Goal: Task Accomplishment & Management: Complete application form

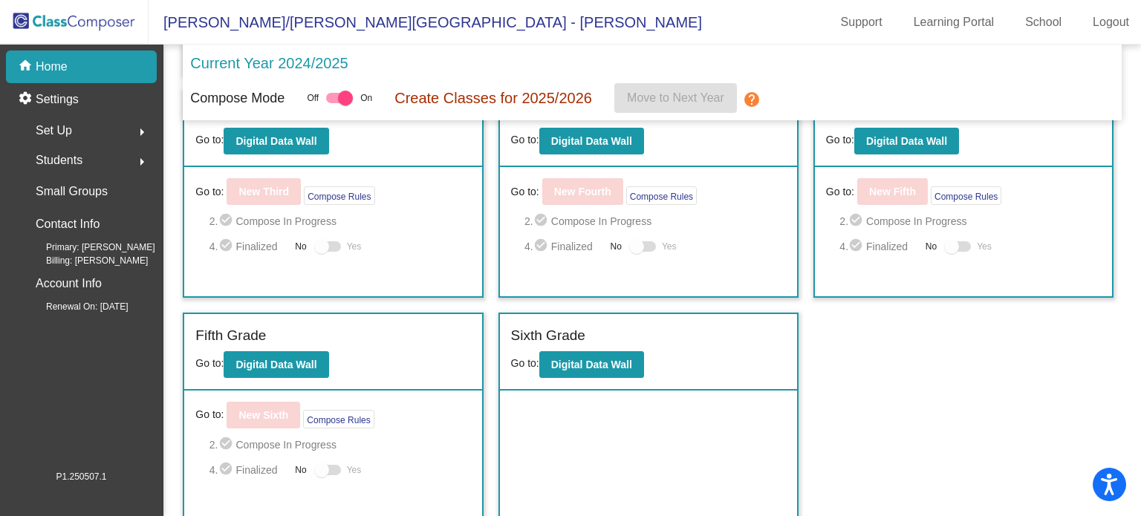
scroll to position [189, 0]
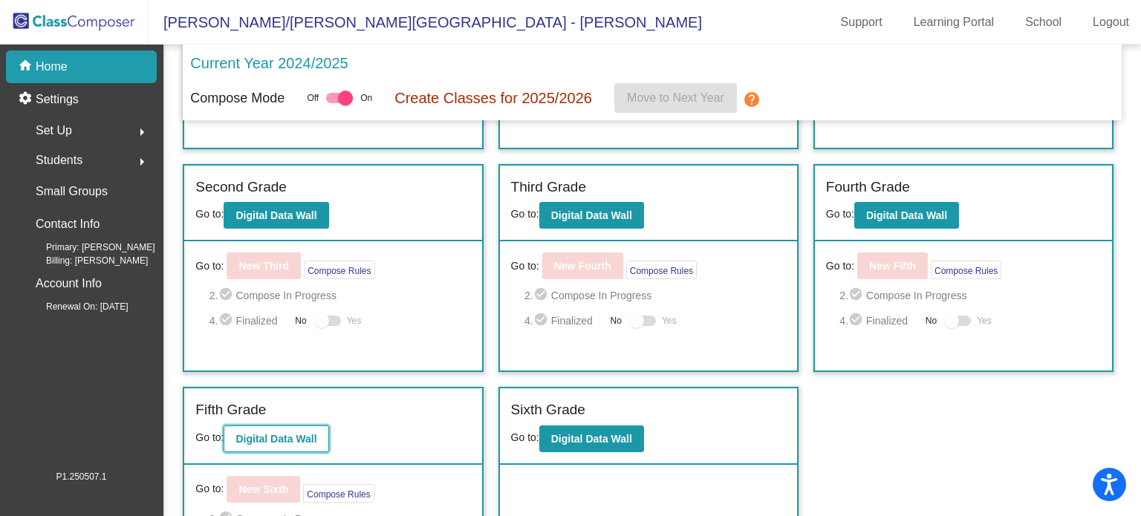
click at [303, 443] on button "Digital Data Wall" at bounding box center [276, 439] width 105 height 27
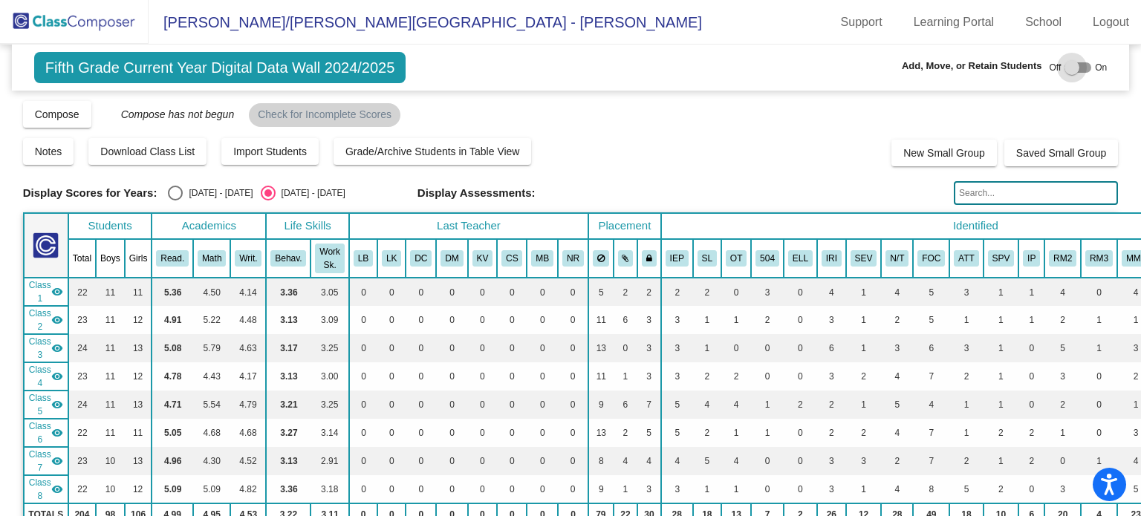
click at [1064, 65] on div at bounding box center [1071, 67] width 15 height 15
checkbox input "true"
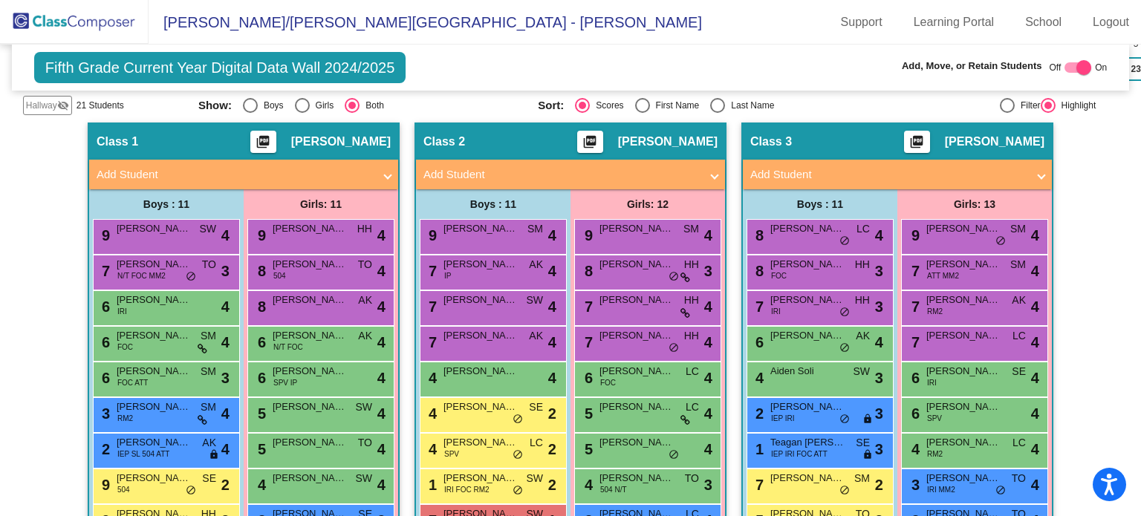
scroll to position [371, 0]
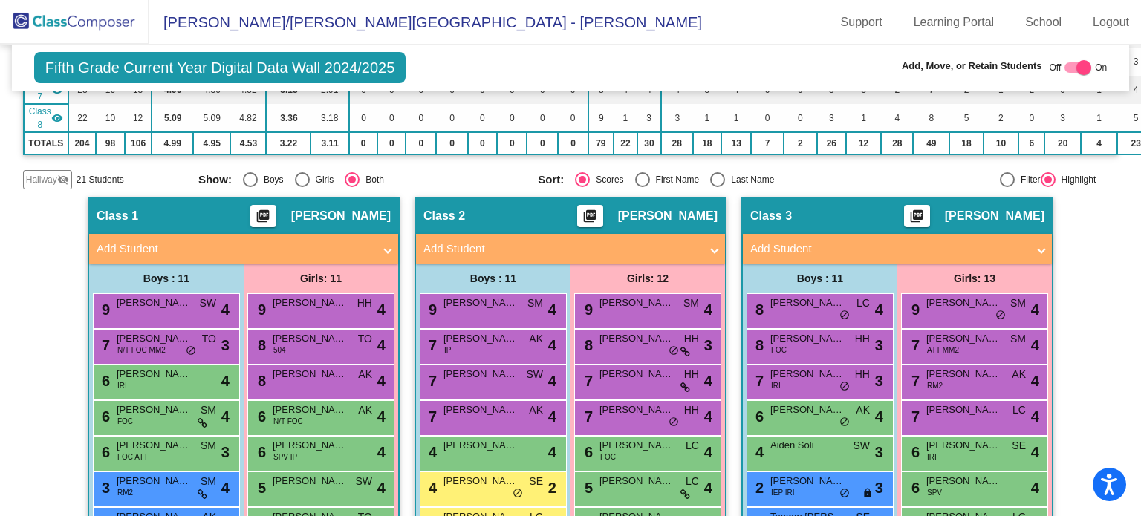
click at [175, 241] on mat-panel-title "Add Student" at bounding box center [235, 249] width 276 height 17
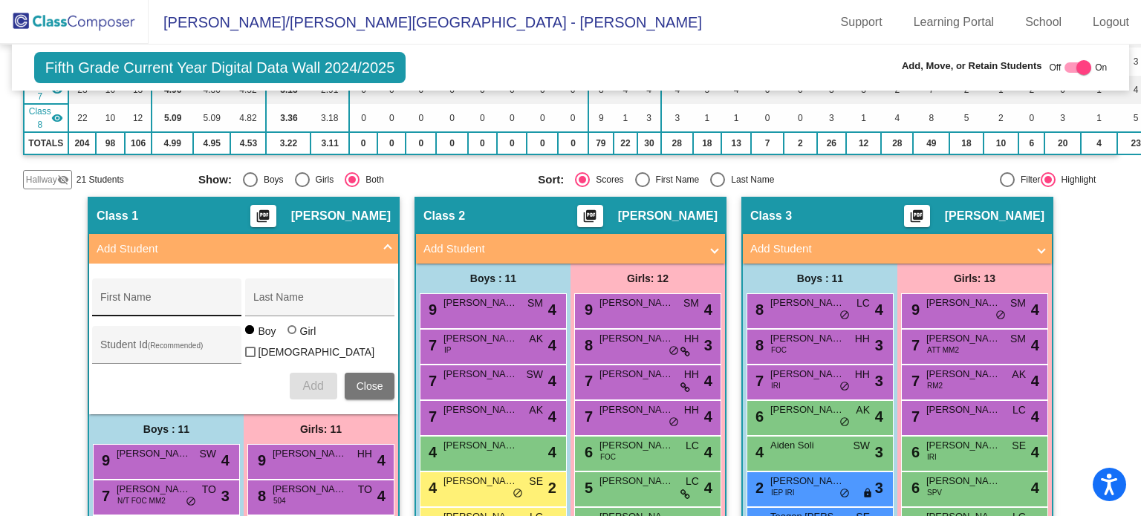
click at [176, 288] on div "First Name" at bounding box center [167, 302] width 134 height 30
type input "T"
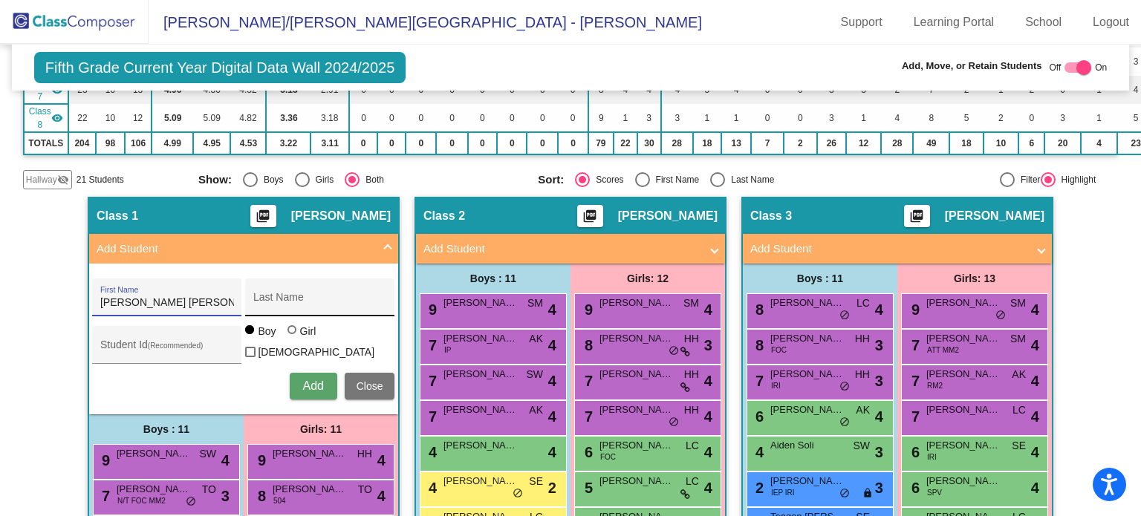
type input "[PERSON_NAME] [PERSON_NAME]"
click at [258, 297] on input "Last Name" at bounding box center [320, 303] width 134 height 12
type input "Tudela"
click at [287, 332] on div at bounding box center [291, 329] width 9 height 9
click at [293, 337] on input "Girl" at bounding box center [293, 337] width 1 height 1
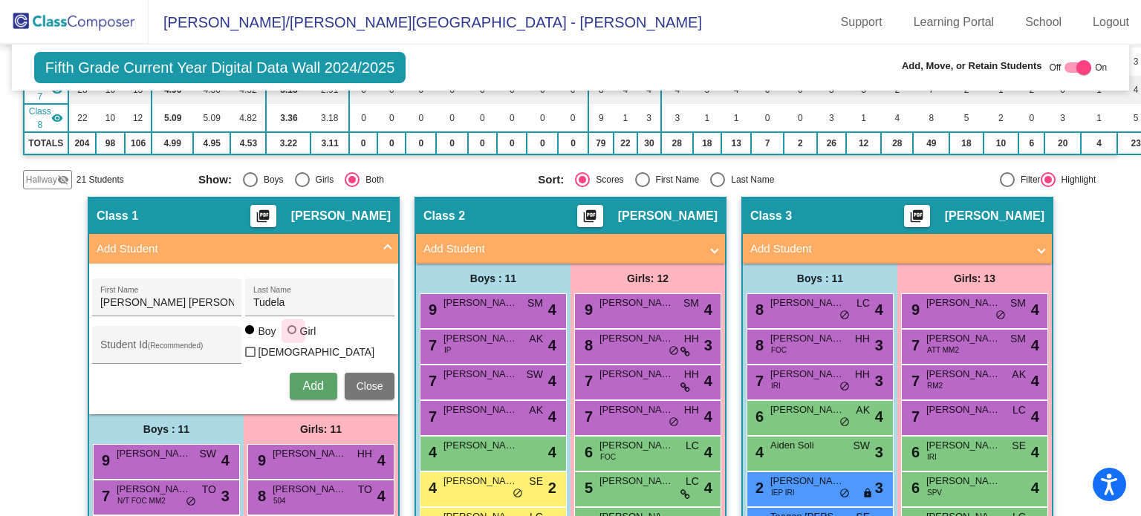
radio input "true"
click at [313, 380] on span "Add" at bounding box center [312, 386] width 21 height 13
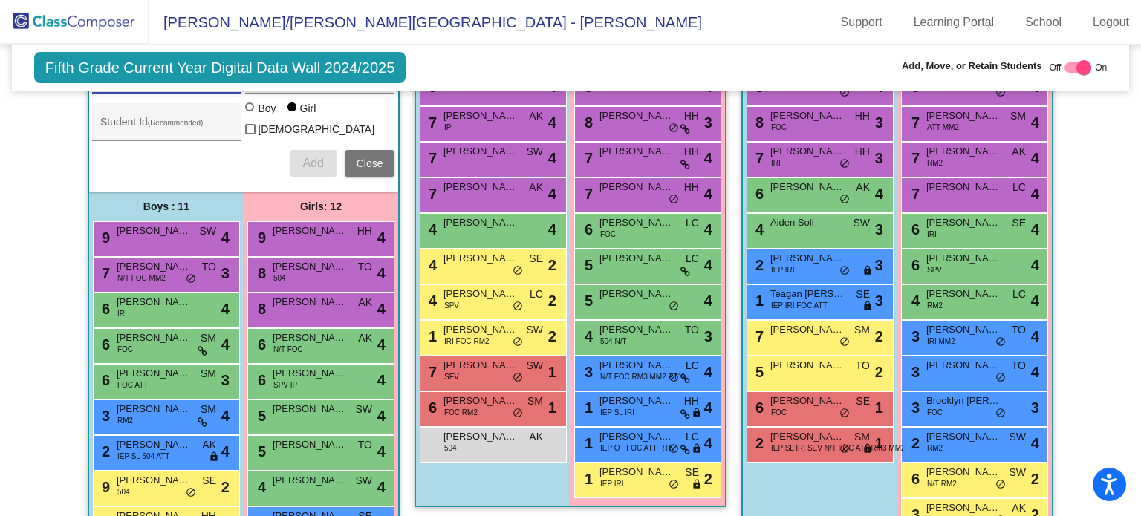
scroll to position [743, 0]
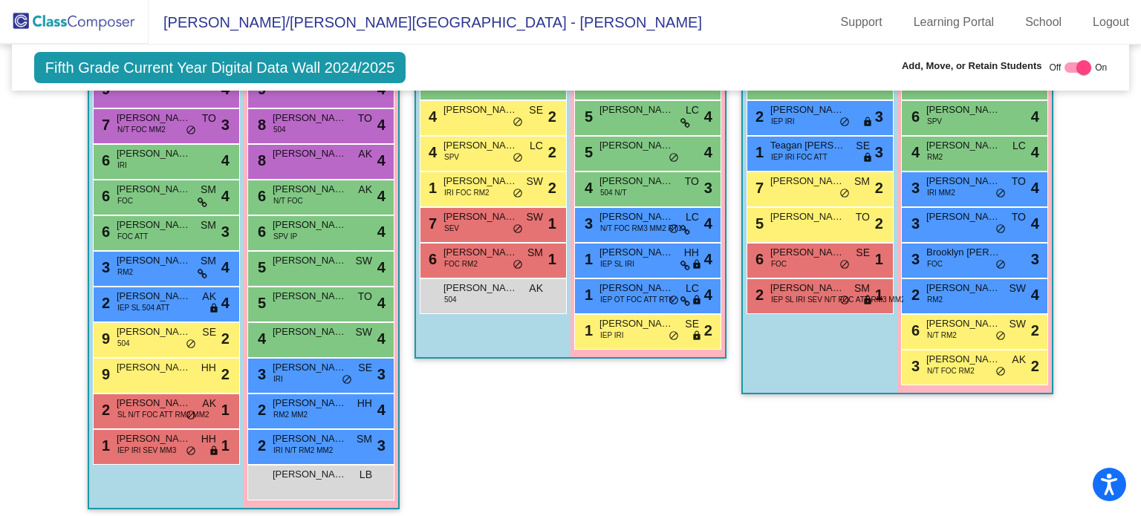
click at [1079, 65] on div at bounding box center [1083, 67] width 15 height 15
checkbox input "false"
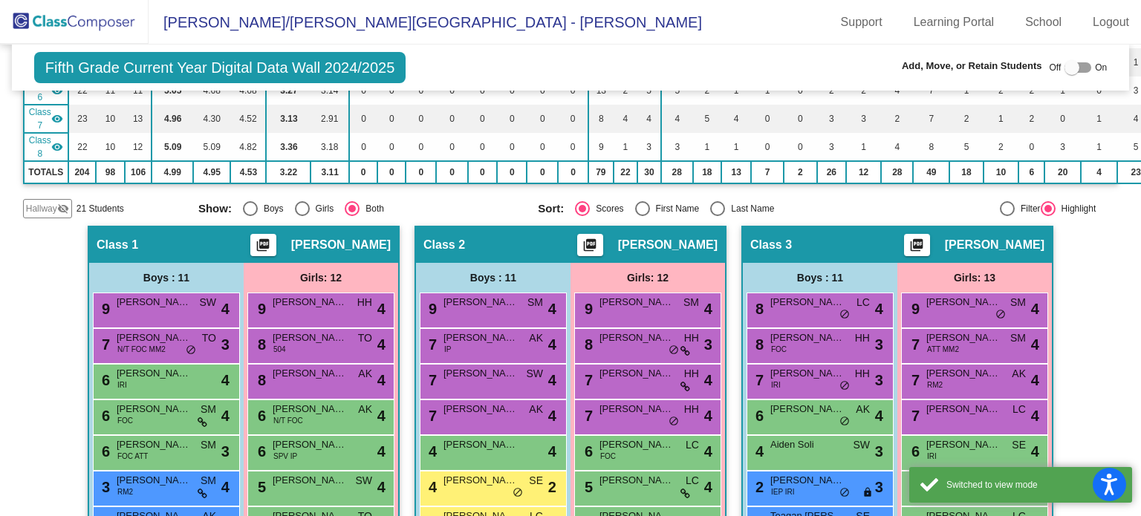
scroll to position [120, 0]
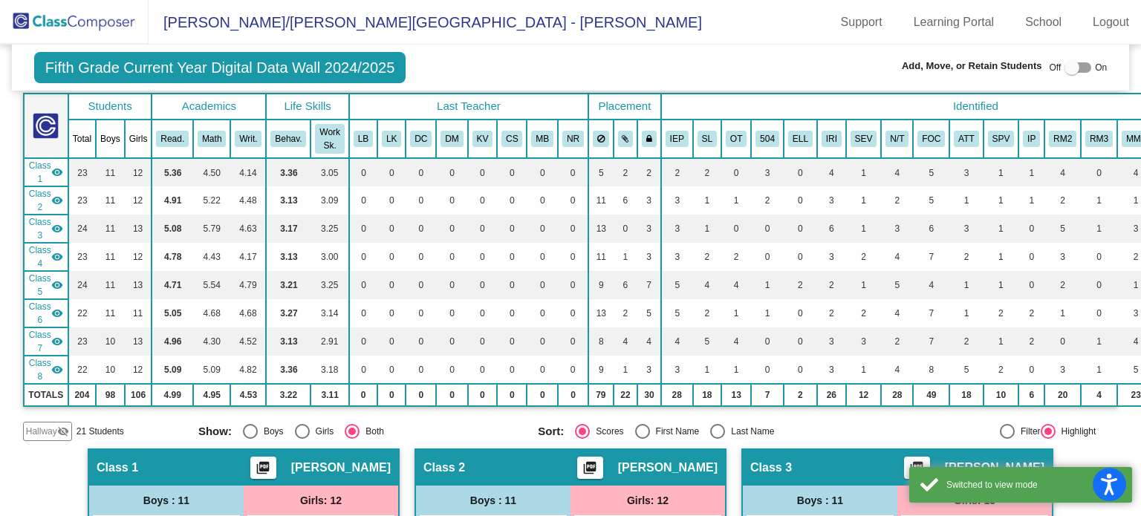
click at [88, 15] on img at bounding box center [74, 22] width 149 height 44
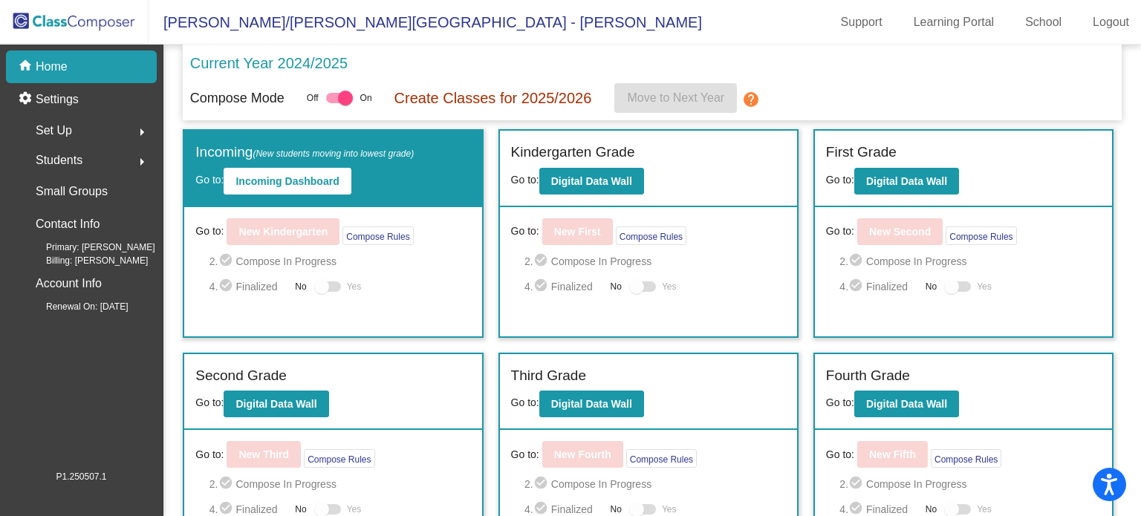
scroll to position [74, 0]
